Goal: Task Accomplishment & Management: Use online tool/utility

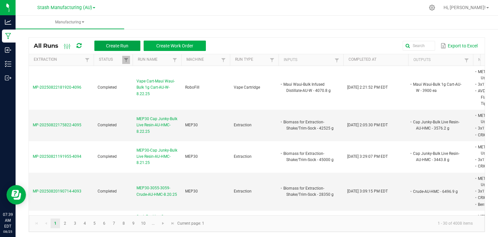
click at [129, 44] on button "Create Run" at bounding box center [117, 46] width 46 height 10
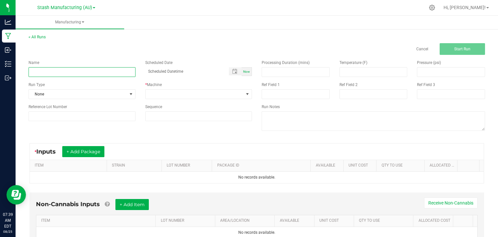
click at [53, 72] on input at bounding box center [82, 72] width 107 height 10
type input "M"
type input "Sock Packing High Fructose Corn Syrup-Fresh Frozen-AU-HMC-8.25.25"
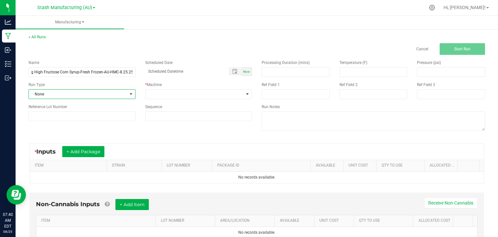
click at [81, 92] on span "None" at bounding box center [78, 94] width 98 height 9
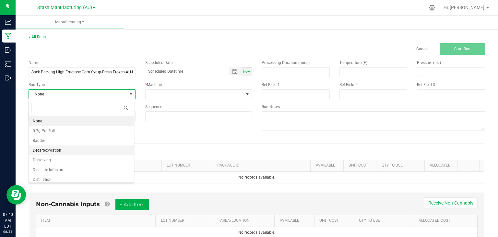
scroll to position [100, 0]
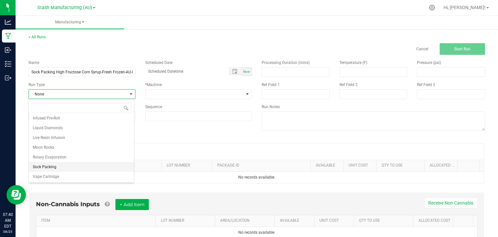
click at [51, 165] on span "Sock Packing" at bounding box center [45, 167] width 24 height 6
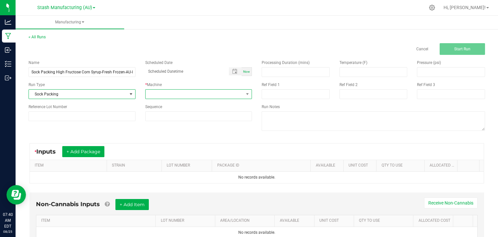
click at [176, 98] on span at bounding box center [195, 94] width 98 height 9
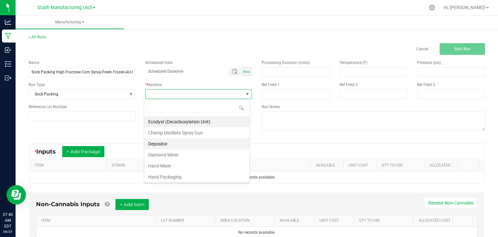
scroll to position [109, 0]
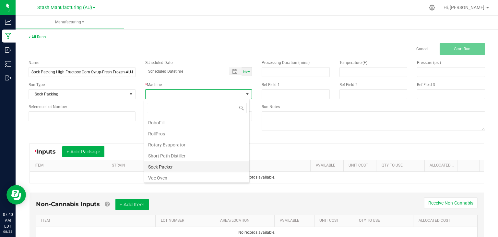
click at [167, 167] on li "Sock Packer" at bounding box center [196, 166] width 105 height 11
click at [247, 72] on span "Now" at bounding box center [246, 72] width 7 height 4
type input "[DATE] 7:40 AM"
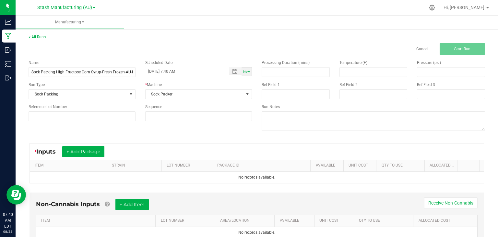
click at [91, 144] on div "* Inputs + Add Package" at bounding box center [257, 151] width 454 height 16
click at [88, 152] on button "+ Add Package" at bounding box center [83, 151] width 42 height 11
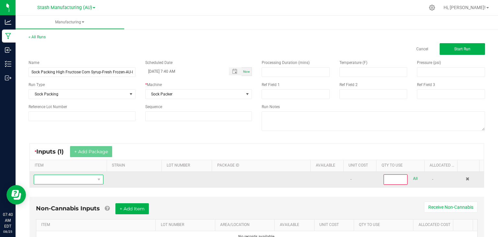
click at [77, 178] on span "NO DATA FOUND" at bounding box center [64, 179] width 61 height 9
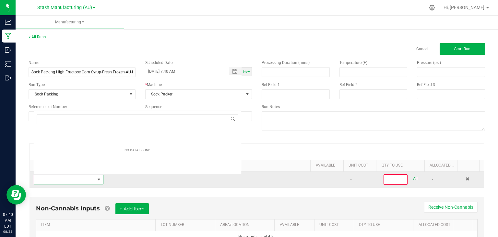
scroll to position [9, 67]
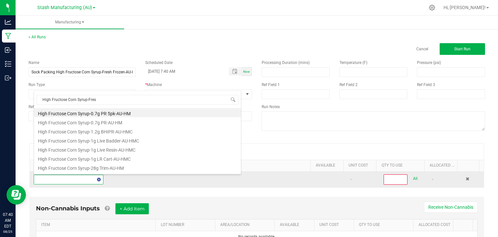
type input "High Fructose Corn Syrup-Fresh"
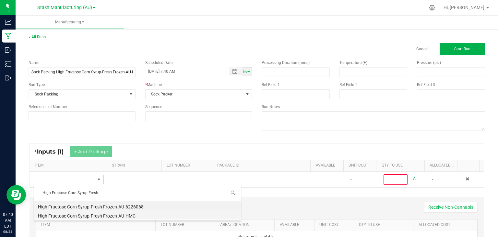
click at [86, 214] on li "High Fructose Corn Syrup-Fresh Frozen-AU-HMC" at bounding box center [137, 214] width 207 height 9
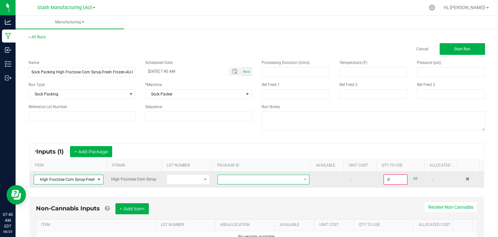
click at [241, 181] on span at bounding box center [259, 179] width 83 height 9
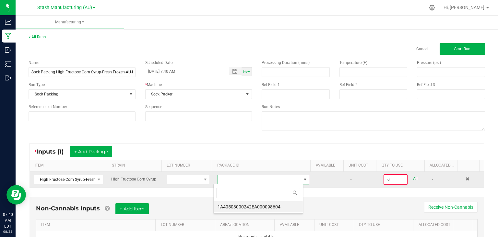
scroll to position [9, 90]
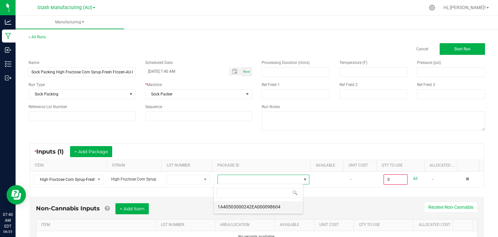
click at [271, 207] on li "1A40503000242EA000098604" at bounding box center [258, 206] width 89 height 11
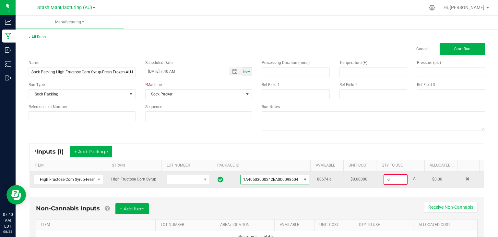
click at [384, 180] on input "0" at bounding box center [395, 179] width 23 height 9
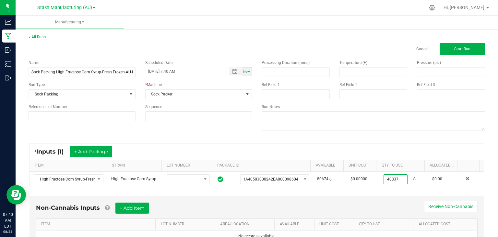
type input "40337.0000 g"
click at [357, 198] on div "Non-Cannabis Inputs + Add Item Receive Non-Cannabis ITEM LOT NUMBER AREA/LOCATI…" at bounding box center [257, 222] width 455 height 53
click at [140, 206] on button "+ Add Item" at bounding box center [132, 207] width 33 height 11
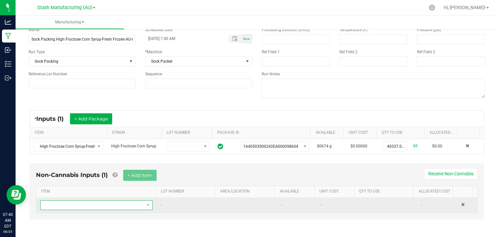
click at [83, 206] on span "NO DATA FOUND" at bounding box center [93, 205] width 104 height 9
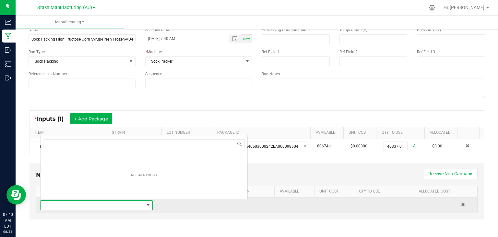
scroll to position [9, 108]
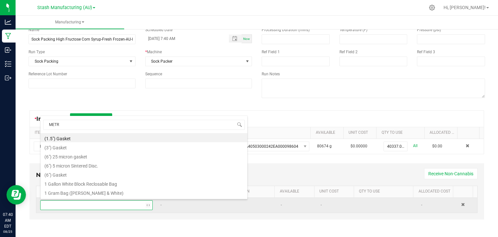
type input "METRC"
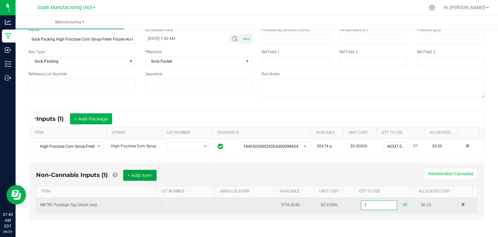
type input "1 ea"
click at [146, 173] on button "+ Add Item" at bounding box center [139, 175] width 33 height 11
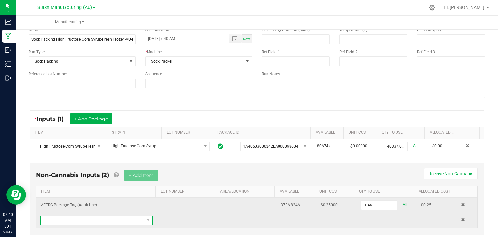
click at [92, 221] on span "NO DATA FOUND" at bounding box center [93, 220] width 104 height 9
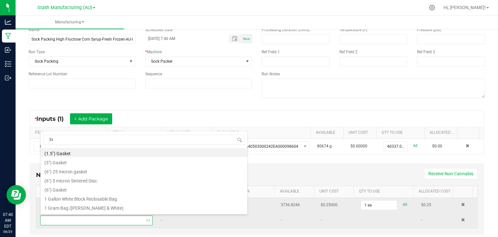
type input "3x1"
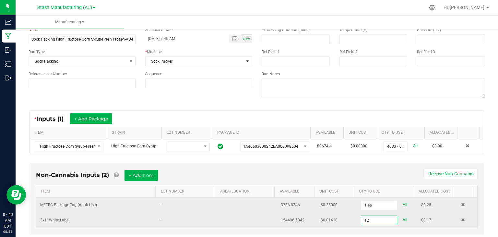
type input "12 ea"
click at [212, 120] on div "* Inputs (1) + Add Package" at bounding box center [257, 119] width 454 height 16
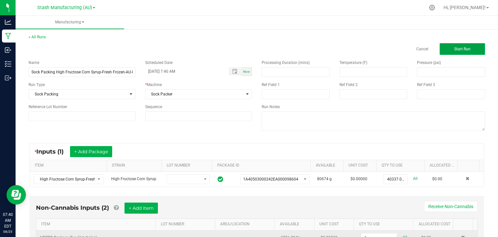
click at [445, 46] on button "Start Run" at bounding box center [462, 49] width 45 height 12
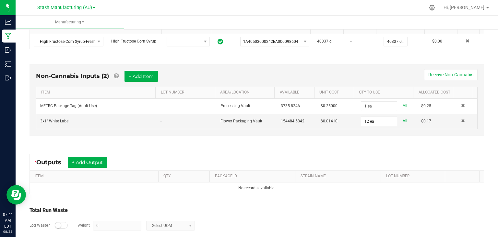
scroll to position [175, 0]
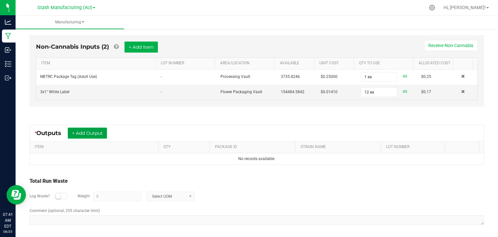
click at [79, 128] on button "+ Add Output" at bounding box center [87, 133] width 39 height 11
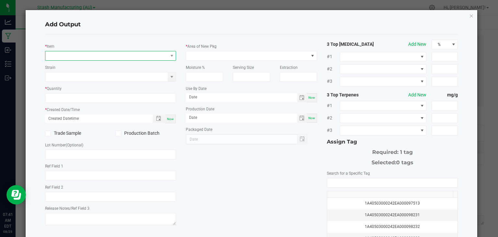
click at [87, 57] on span "NO DATA FOUND" at bounding box center [106, 55] width 123 height 9
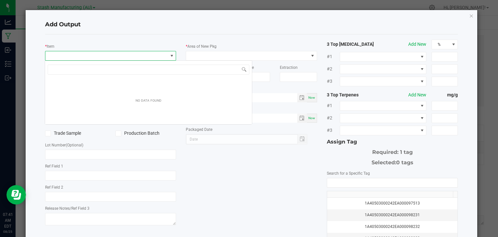
scroll to position [9, 130]
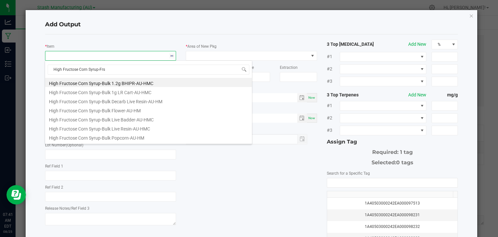
type input "High Fructose Corn Syrup-Fr"
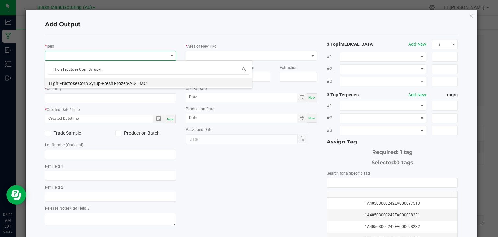
click at [88, 81] on li "High Fructose Corn Syrup-Fresh Frozen-AU-HMC" at bounding box center [148, 82] width 207 height 9
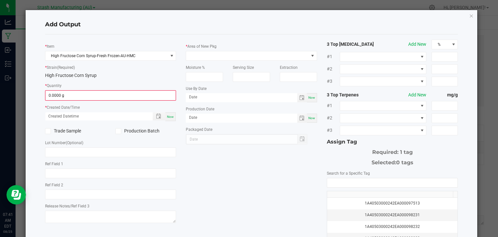
click at [76, 100] on div "* Item High Fructose Corn Syrup-Fresh Frozen-AU-HMC * Strain (Required) High Fr…" at bounding box center [110, 132] width 141 height 185
click at [76, 97] on input "0" at bounding box center [111, 95] width 130 height 9
type input "40337.0000 g"
click at [170, 115] on span "Now" at bounding box center [170, 116] width 7 height 4
type input "[DATE] 7:41 AM"
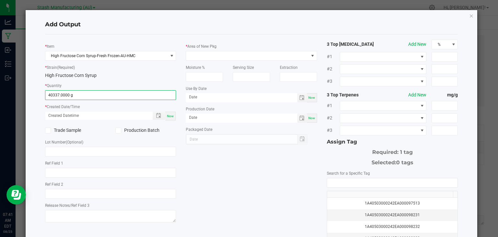
type input "[DATE]"
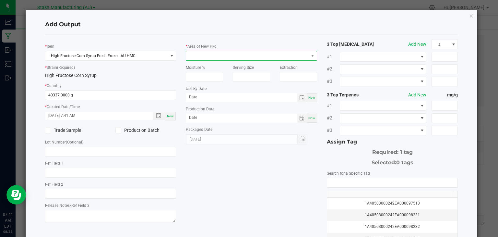
click at [221, 56] on span at bounding box center [247, 55] width 123 height 9
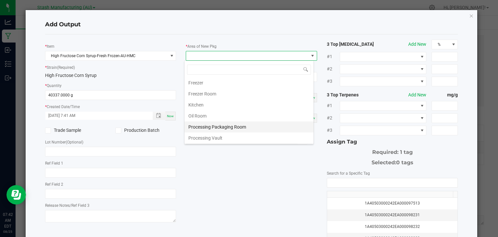
scroll to position [50, 0]
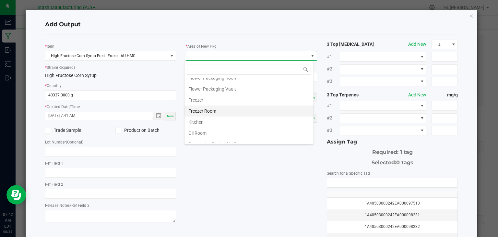
click at [214, 106] on li "Freezer Room" at bounding box center [249, 110] width 129 height 11
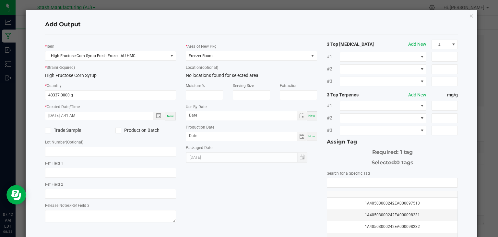
click at [310, 112] on div "Now" at bounding box center [312, 115] width 10 height 9
type input "[DATE]"
click at [311, 136] on span "Now" at bounding box center [312, 136] width 7 height 4
type input "[DATE]"
click at [235, 117] on input "[DATE]" at bounding box center [242, 115] width 112 height 8
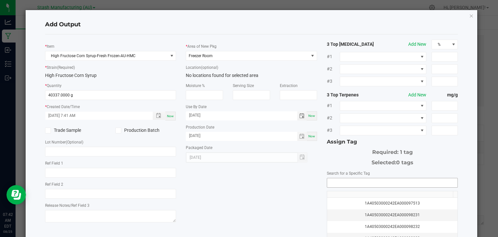
type input "[DATE]"
click at [345, 181] on input "NO DATA FOUND" at bounding box center [392, 182] width 131 height 9
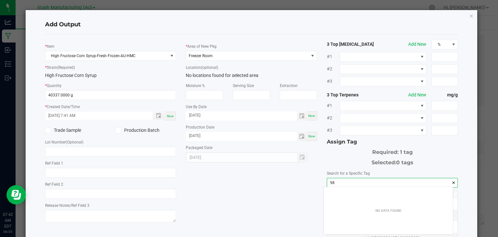
scroll to position [9, 129]
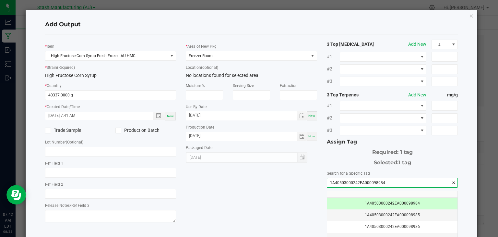
type input "1A40503000242EA000098984"
click at [249, 183] on div "* Item High Fructose Corn Syrup-Fresh Frozen-AU-HMC * Strain (Required) High Fr…" at bounding box center [251, 156] width 423 height 233
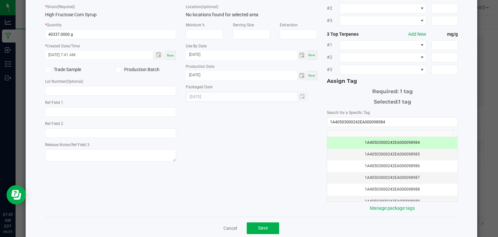
scroll to position [65, 0]
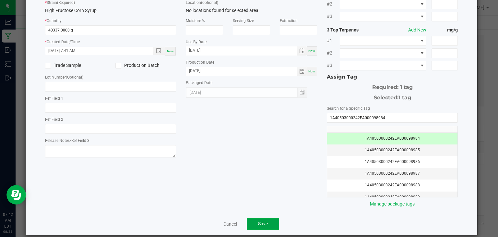
click at [259, 221] on span "Save" at bounding box center [263, 223] width 10 height 5
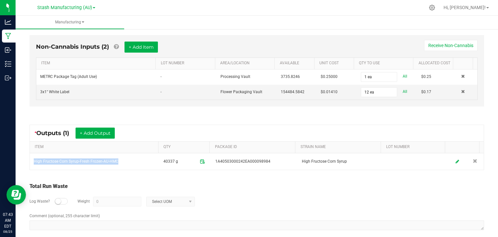
drag, startPoint x: 122, startPoint y: 160, endPoint x: 27, endPoint y: 169, distance: 95.2
click at [27, 169] on div "* Outputs (1) + Add Output ITEM QTY PACKAGE ID STRAIN NAME LOT NUMBER High Fruc…" at bounding box center [257, 147] width 467 height 57
copy table "High Fructose Corn Syrup-Fresh Frozen-AU-HMC"
click at [461, 15] on nav "Stash Manufacturing (AU) Hi, [PERSON_NAME]!" at bounding box center [257, 8] width 483 height 16
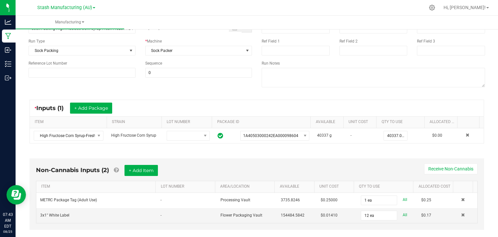
scroll to position [0, 0]
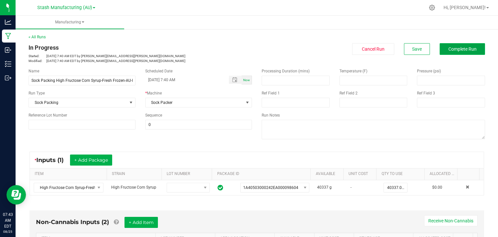
click at [459, 50] on span "Complete Run" at bounding box center [463, 48] width 28 height 5
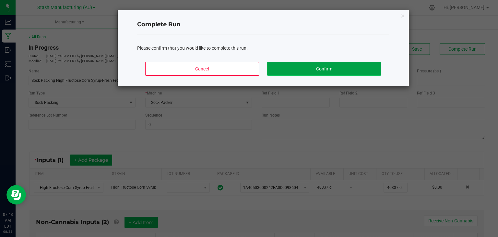
click at [310, 68] on button "Confirm" at bounding box center [324, 69] width 114 height 14
